Goal: Task Accomplishment & Management: Use online tool/utility

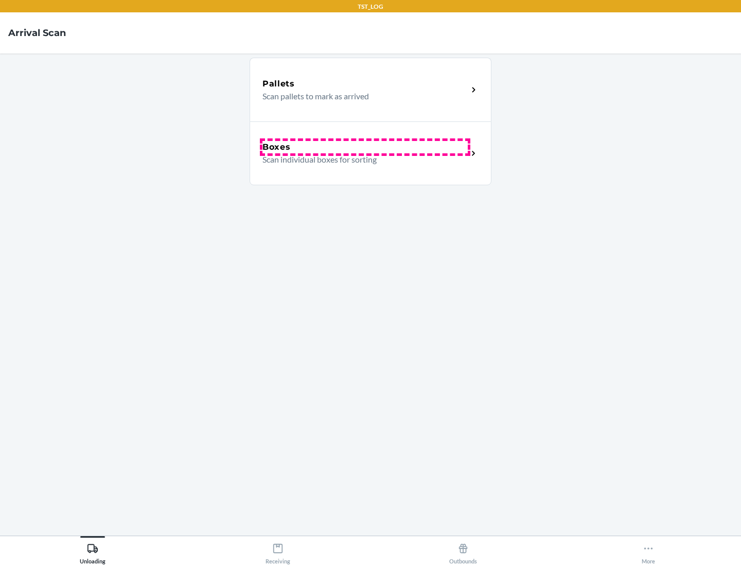
click at [365, 147] on div "Boxes" at bounding box center [365, 147] width 205 height 12
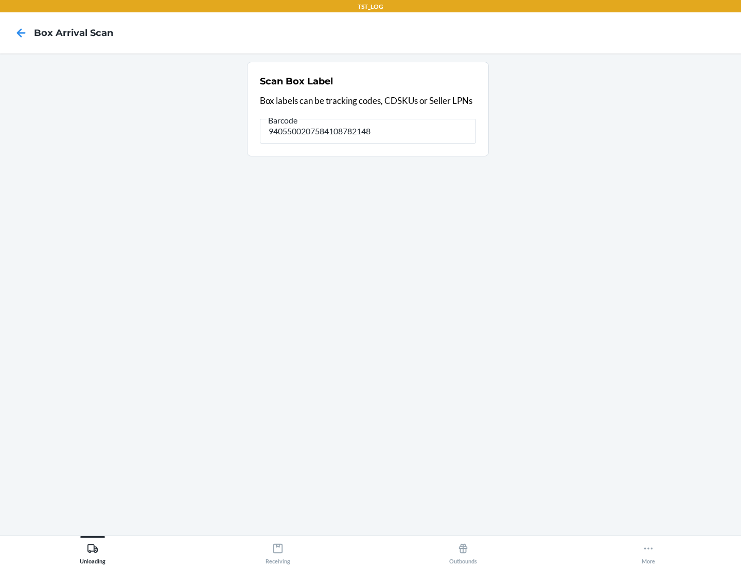
type input "9405500207584108782148"
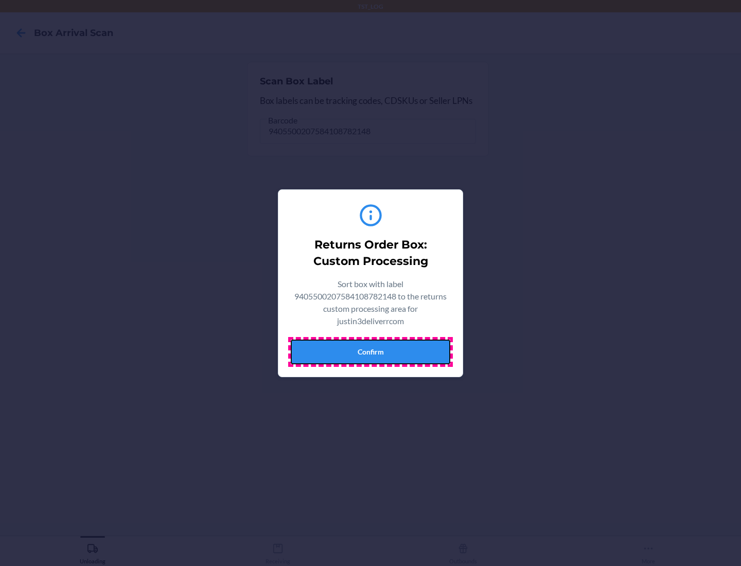
click at [371, 352] on button "Confirm" at bounding box center [371, 352] width 160 height 25
